Goal: Task Accomplishment & Management: Manage account settings

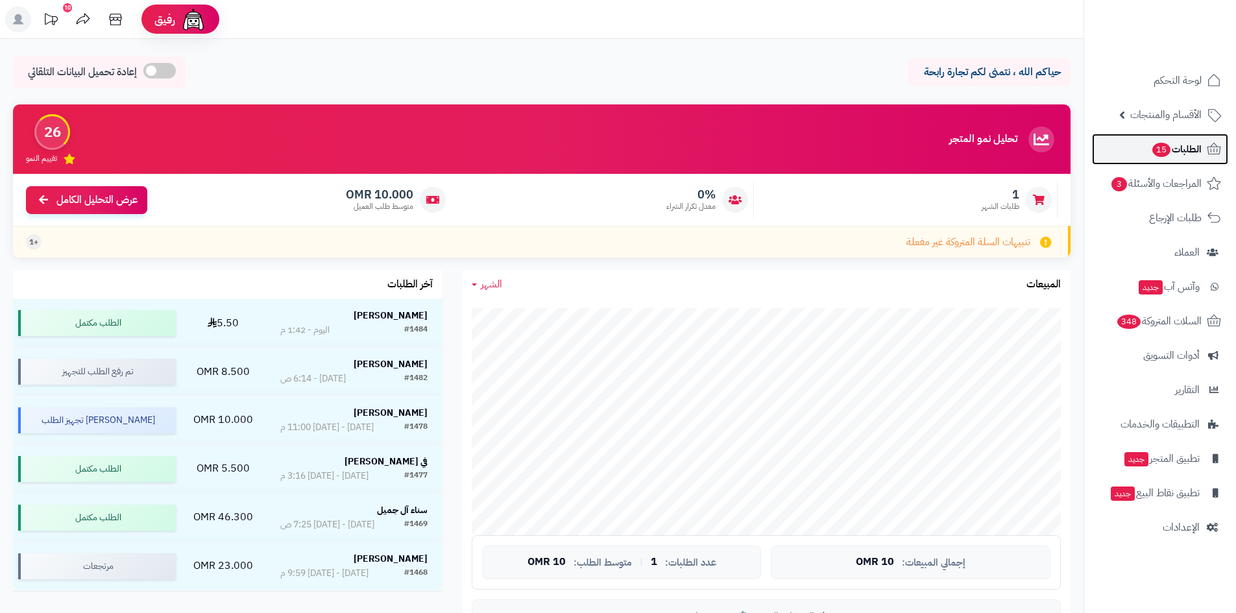
click at [1183, 150] on body "رفيق ! 10 الطلبات معالجة مكتمل إرجاع المنتجات العملاء المتواجدون الان 1608 عملا…" at bounding box center [618, 306] width 1236 height 613
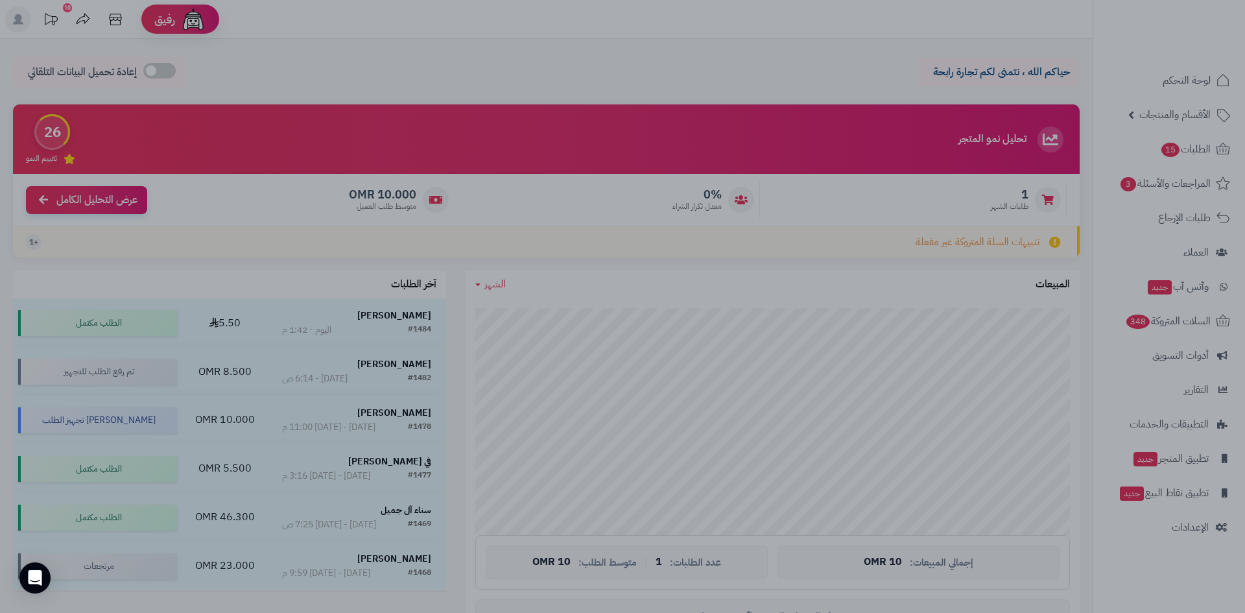
click at [1164, 123] on div at bounding box center [622, 306] width 1245 height 613
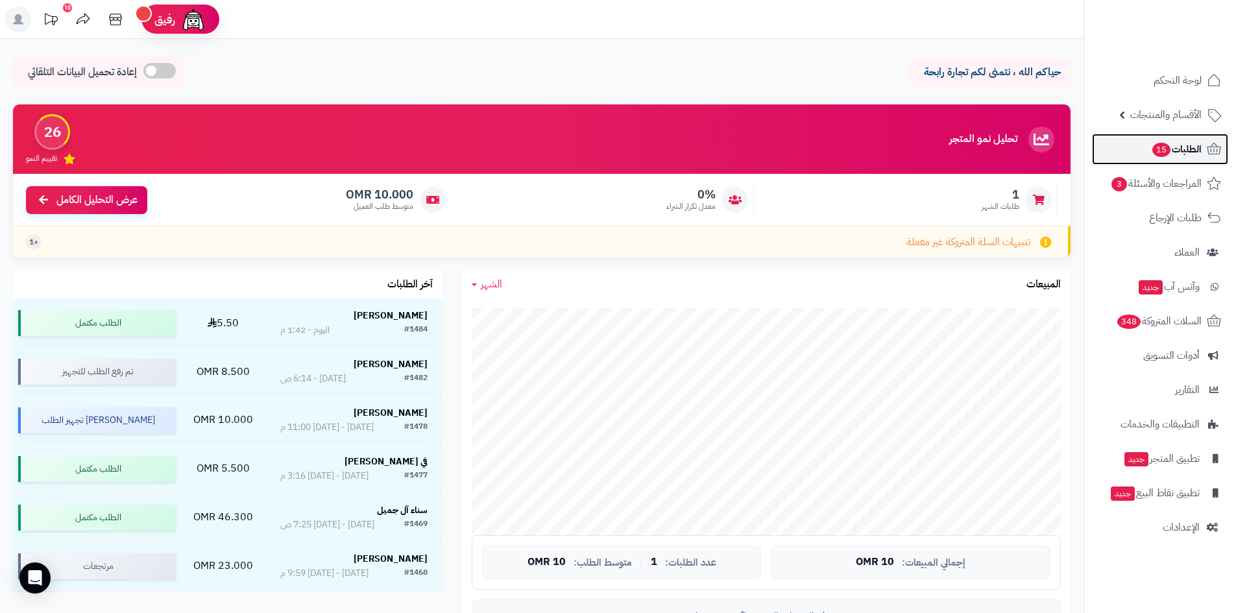
click at [1177, 152] on span "الطلبات 15" at bounding box center [1176, 149] width 51 height 18
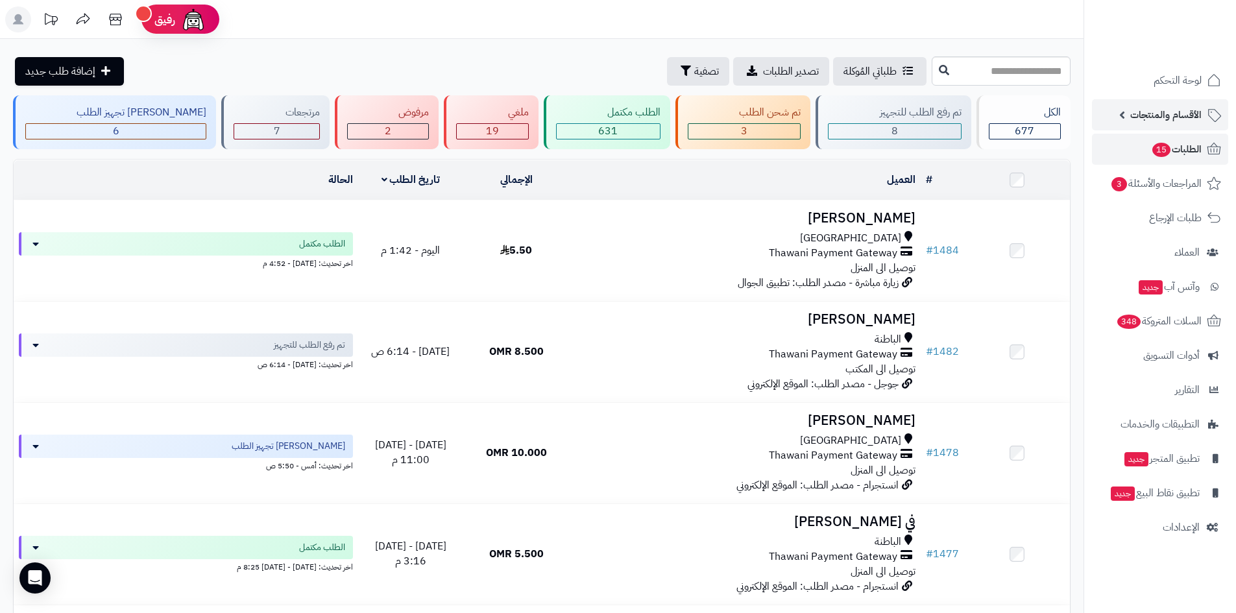
click at [1161, 119] on span "الأقسام والمنتجات" at bounding box center [1165, 115] width 71 height 18
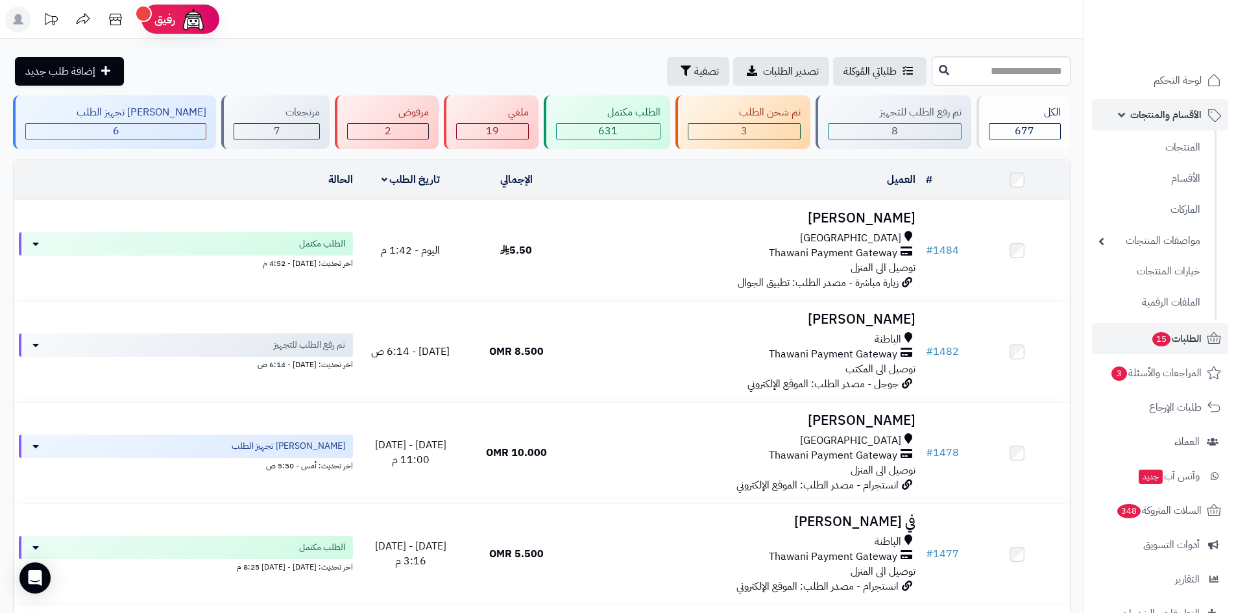
click at [1158, 121] on span "الأقسام والمنتجات" at bounding box center [1165, 115] width 71 height 18
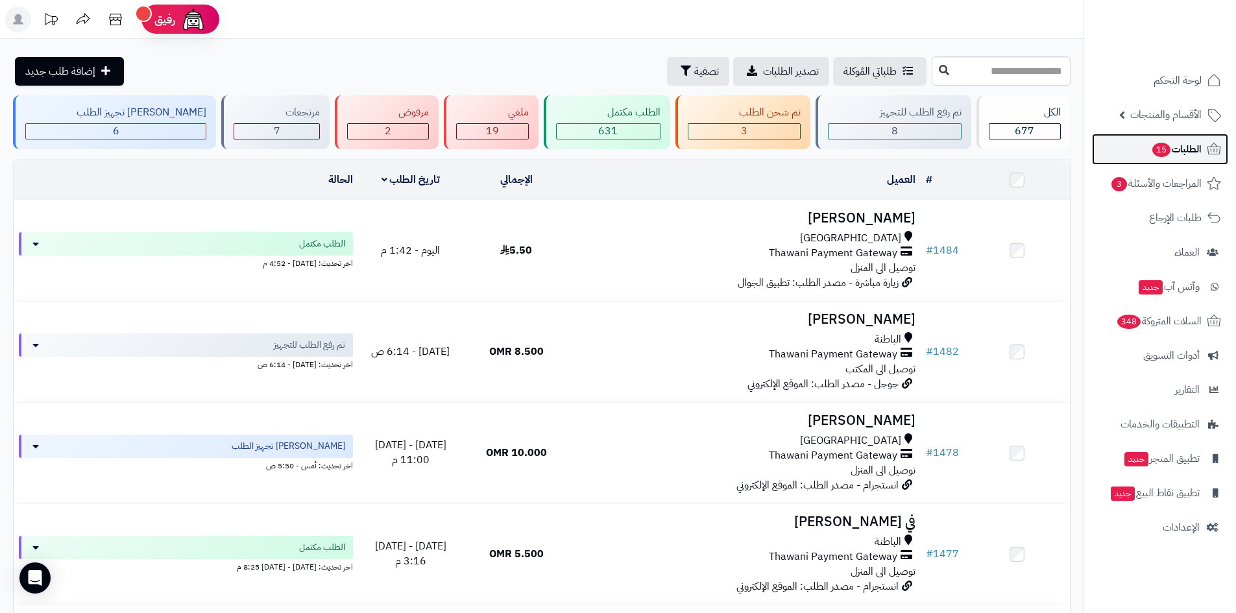
click at [1180, 151] on span "الطلبات 15" at bounding box center [1176, 149] width 51 height 18
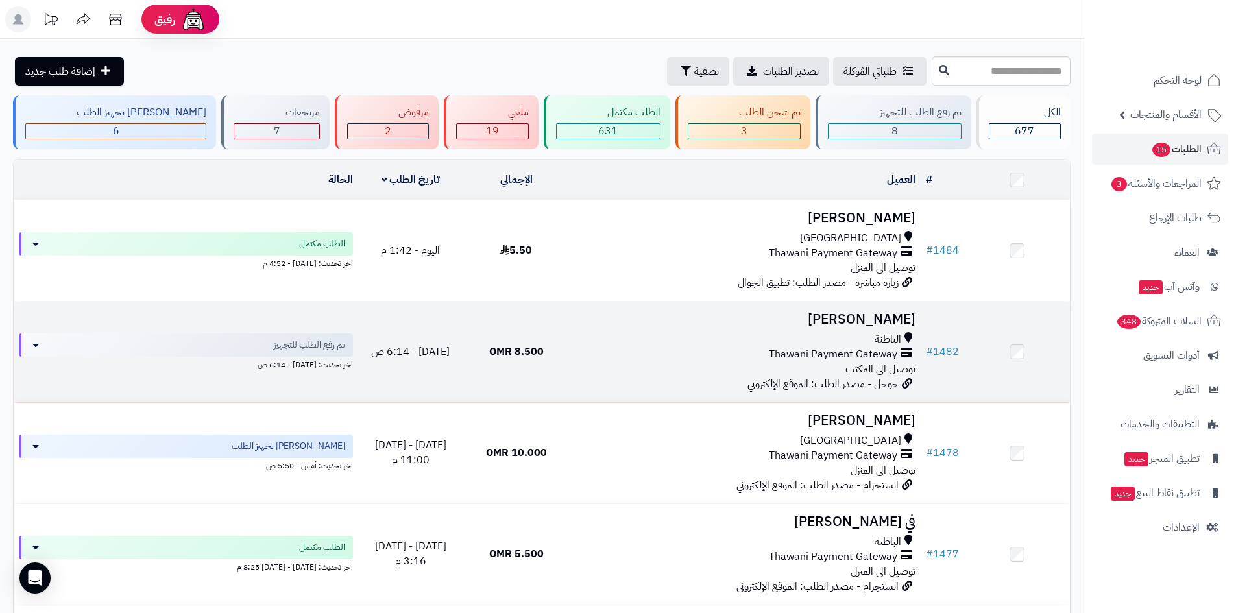
click at [882, 315] on h3 "[PERSON_NAME]" at bounding box center [744, 319] width 341 height 15
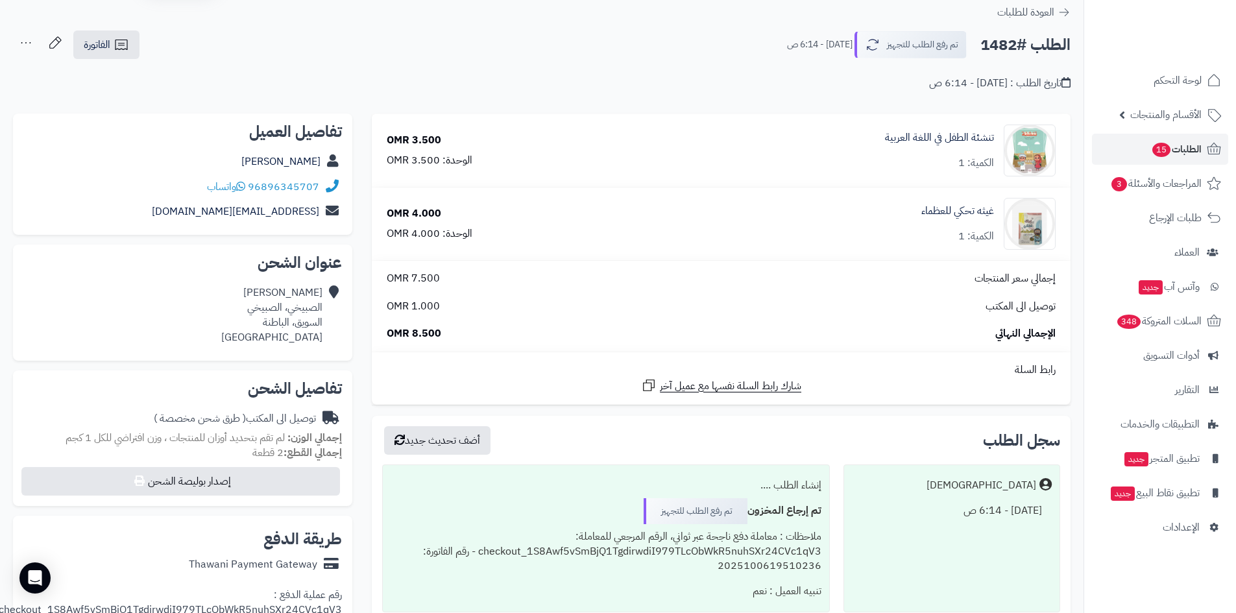
scroll to position [65, 0]
